Goal: Information Seeking & Learning: Learn about a topic

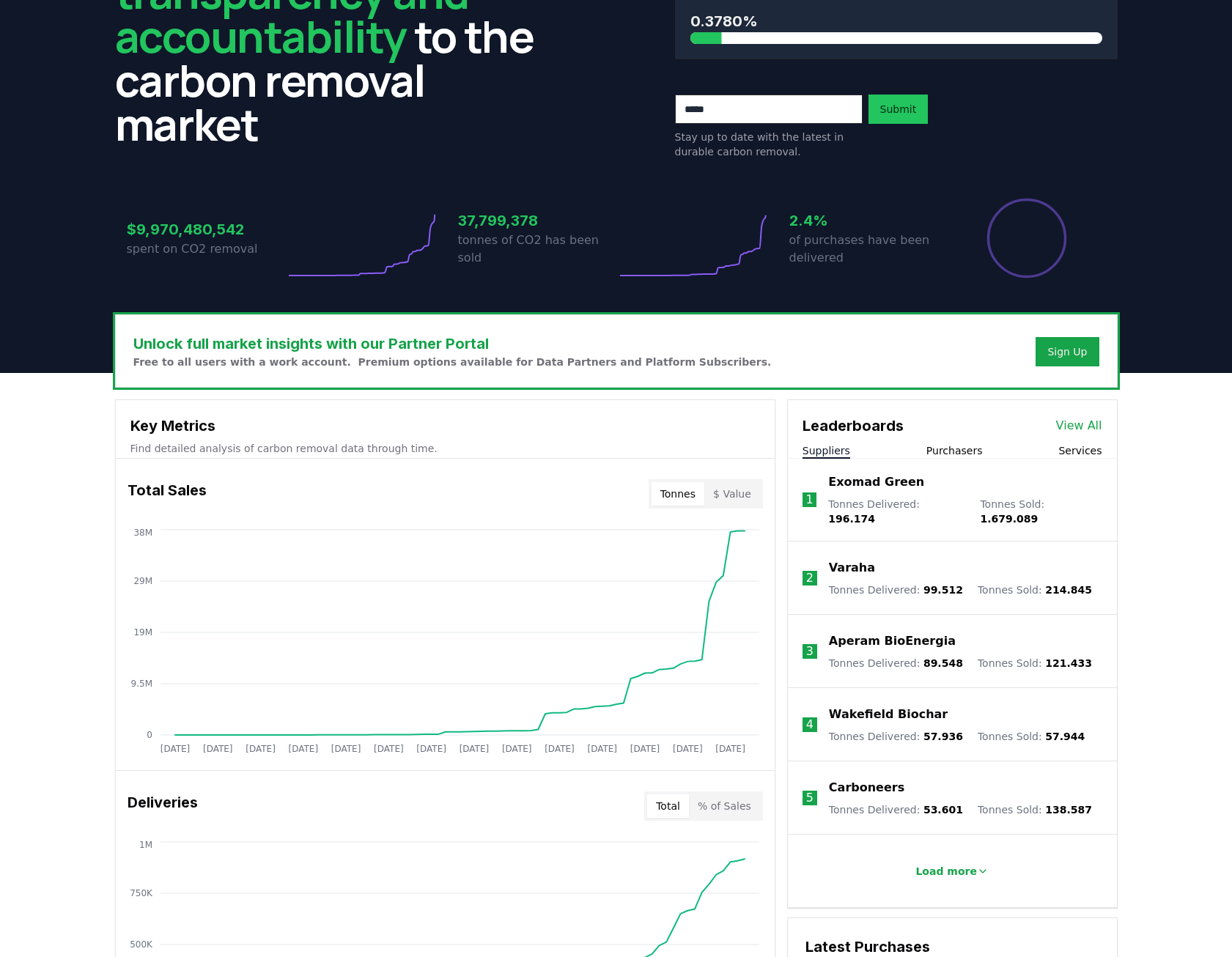
scroll to position [147, 0]
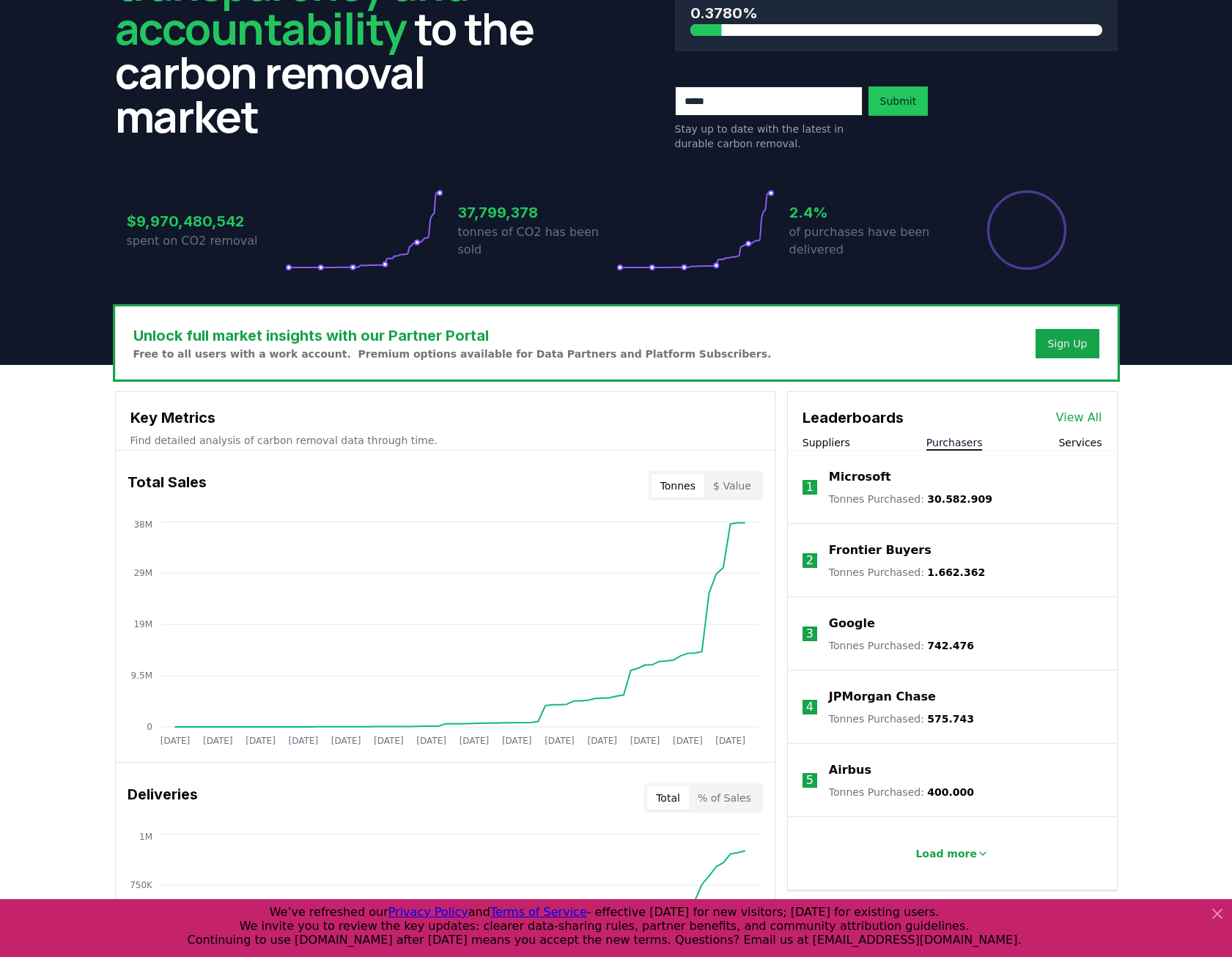
click at [968, 443] on button "Purchasers" at bounding box center [955, 443] width 56 height 15
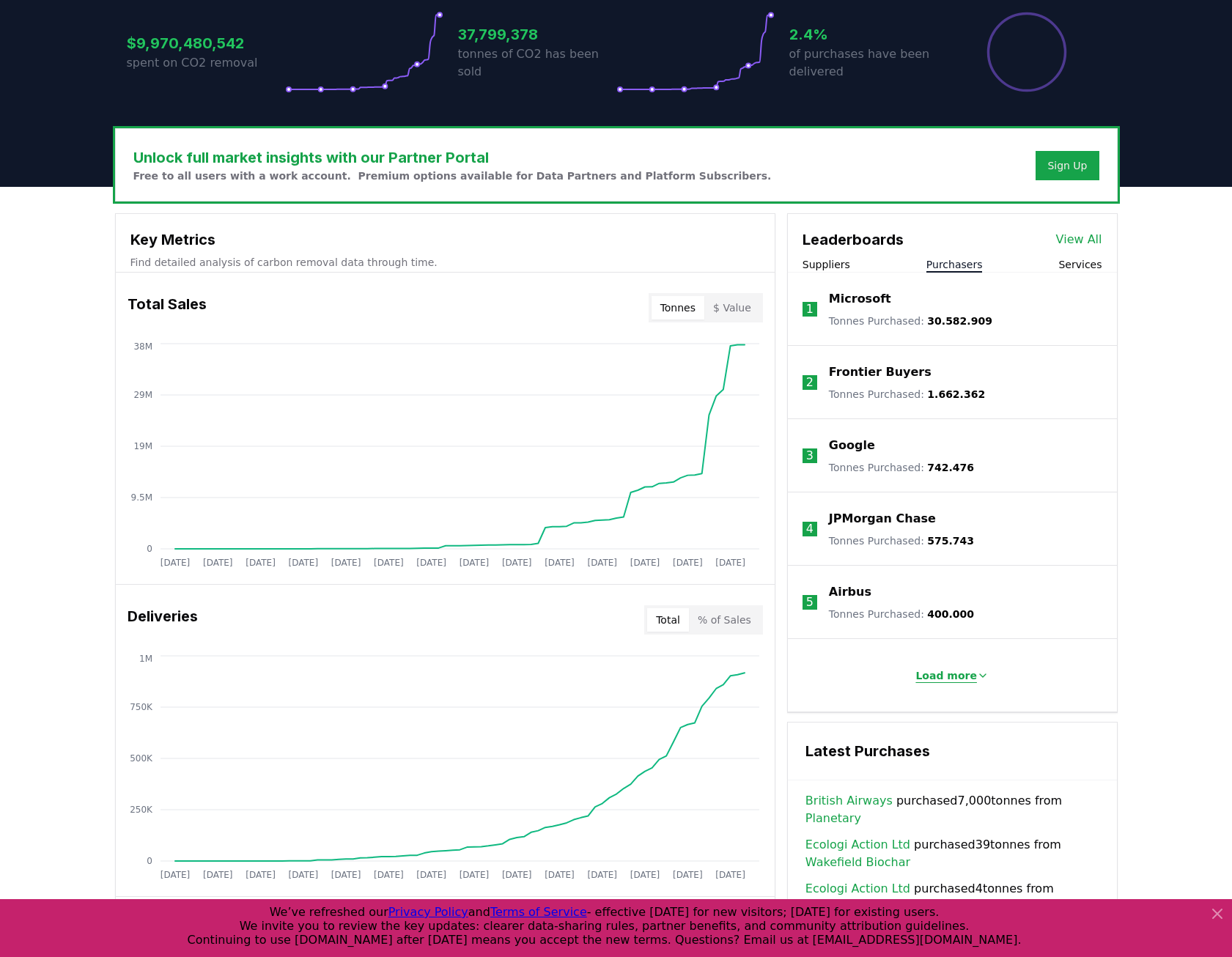
scroll to position [367, 0]
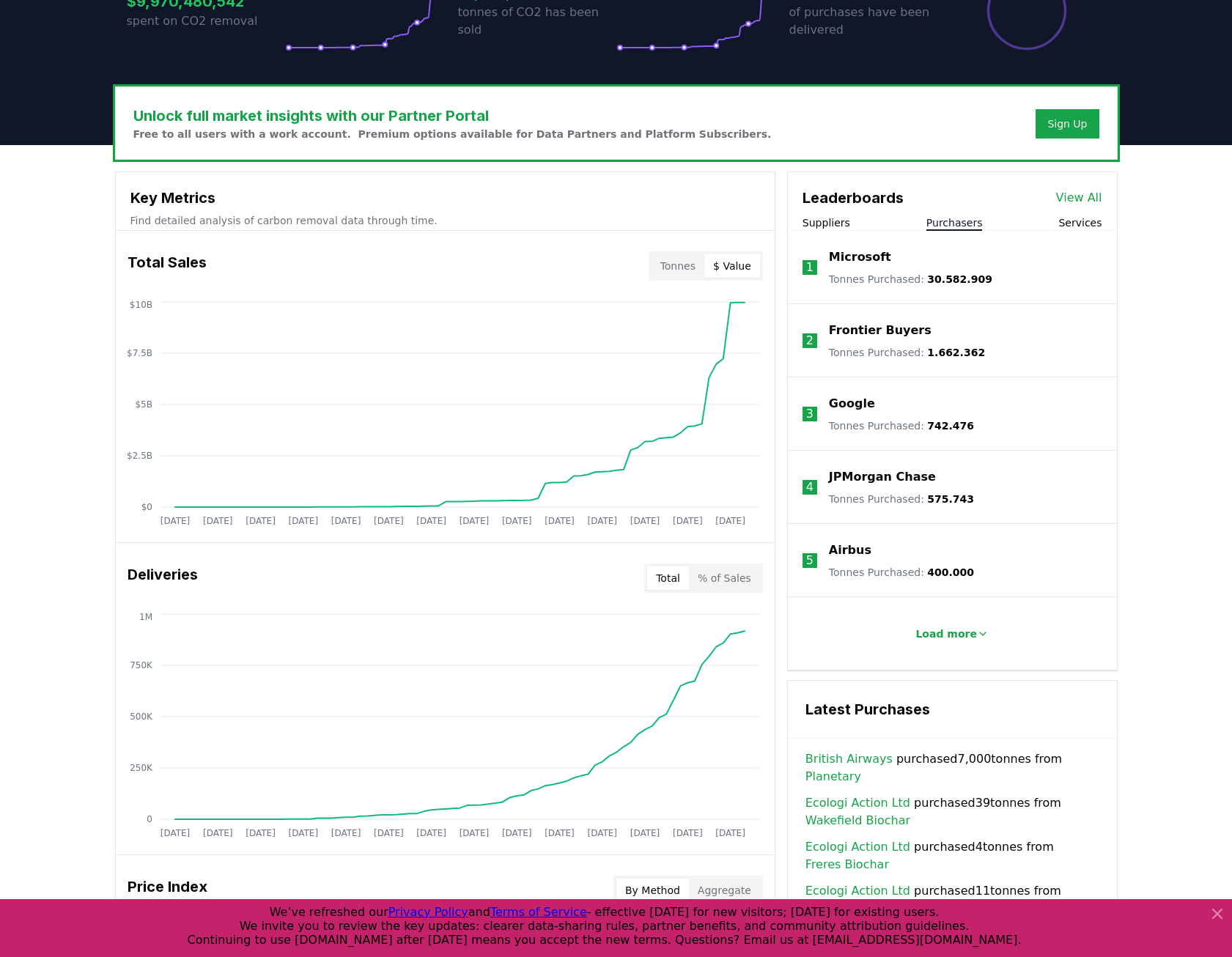
click at [738, 261] on button "$ Value" at bounding box center [733, 266] width 56 height 24
click at [687, 270] on button "Tonnes" at bounding box center [678, 266] width 53 height 24
click at [1068, 192] on link "View All" at bounding box center [1079, 198] width 46 height 18
